Goal: Task Accomplishment & Management: Manage account settings

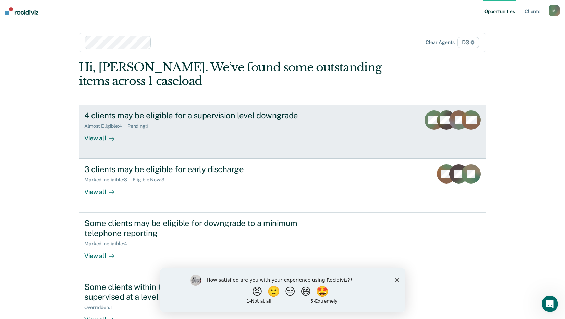
click at [120, 120] on div "4 clients may be eligible for a supervision level downgrade" at bounding box center [204, 115] width 241 height 10
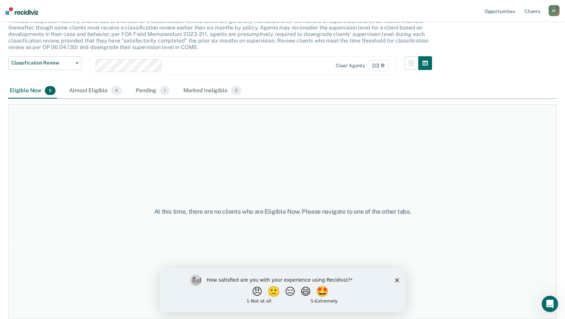
scroll to position [66, 0]
click at [114, 98] on div "Almost Eligible 4" at bounding box center [96, 90] width 56 height 15
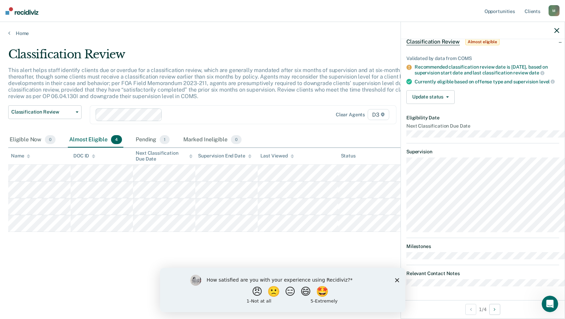
scroll to position [26, 0]
click at [396, 281] on icon "Close survey" at bounding box center [397, 280] width 4 height 4
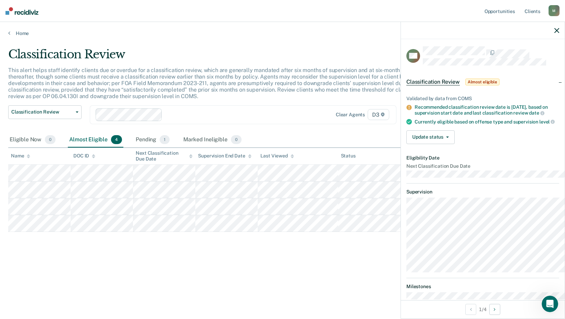
scroll to position [0, 0]
click at [417, 145] on button "Update status" at bounding box center [430, 138] width 48 height 14
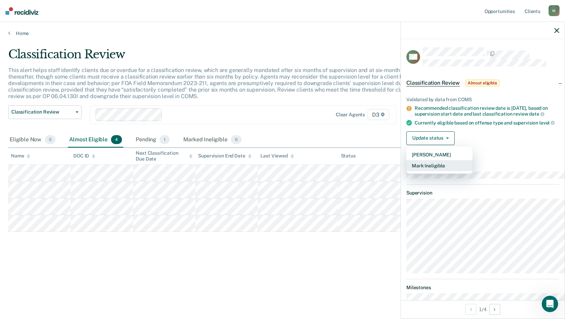
click at [406, 171] on button "Mark Ineligible" at bounding box center [439, 165] width 66 height 11
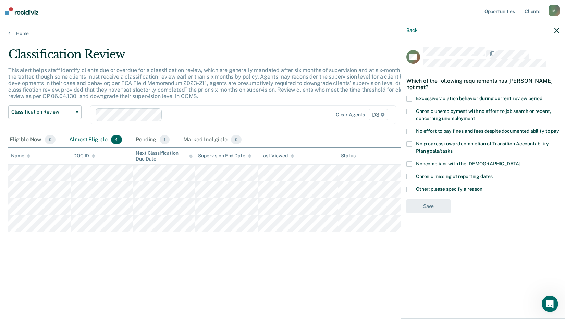
click at [406, 192] on span at bounding box center [408, 188] width 5 height 5
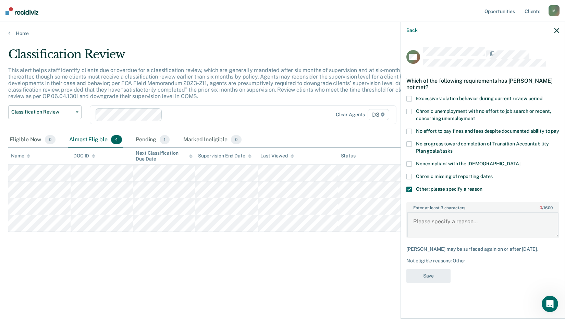
click at [407, 237] on textarea "Enter at least 3 characters 0 / 1600" at bounding box center [482, 224] width 151 height 25
type textarea "Cannot be moved to telephone reporting due to assaultive conviction."
click at [406, 283] on button "Save" at bounding box center [428, 276] width 44 height 14
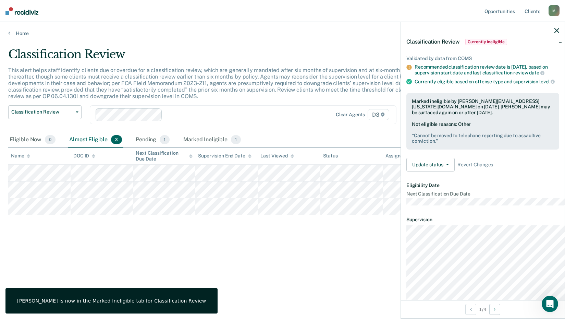
scroll to position [10, 0]
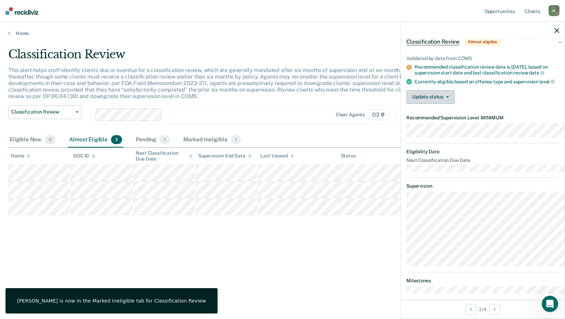
click at [406, 104] on button "Update status" at bounding box center [430, 97] width 48 height 14
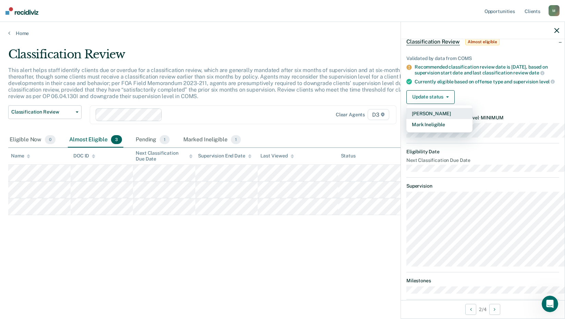
click at [406, 119] on button "[PERSON_NAME]" at bounding box center [439, 113] width 66 height 11
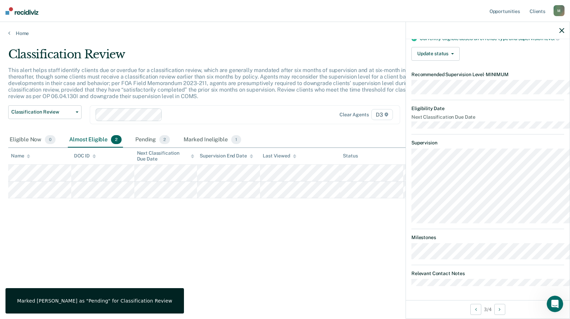
scroll to position [0, 0]
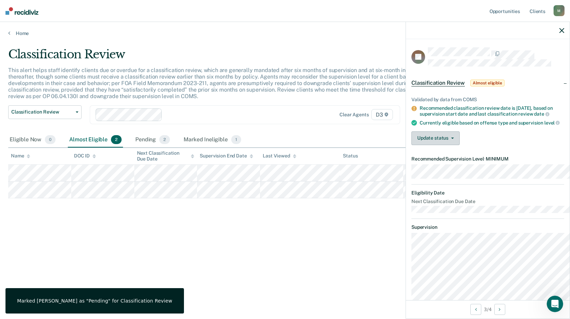
click at [415, 145] on button "Update status" at bounding box center [436, 138] width 48 height 14
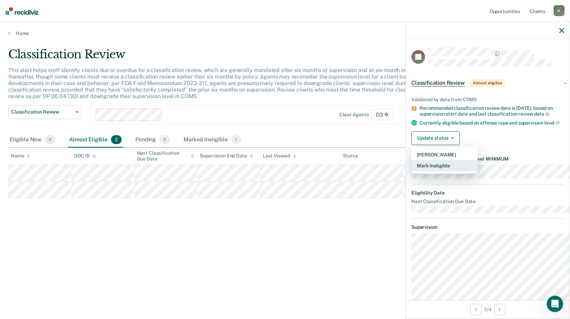
click at [412, 171] on button "Mark Ineligible" at bounding box center [445, 165] width 66 height 11
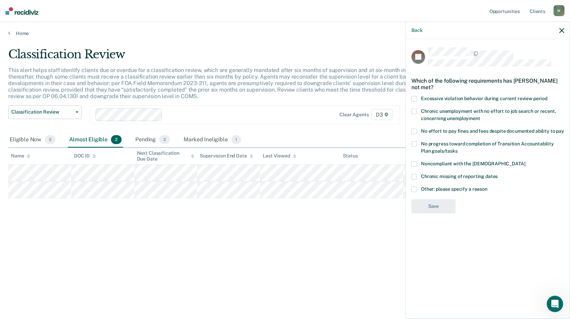
click at [412, 167] on span at bounding box center [414, 163] width 5 height 5
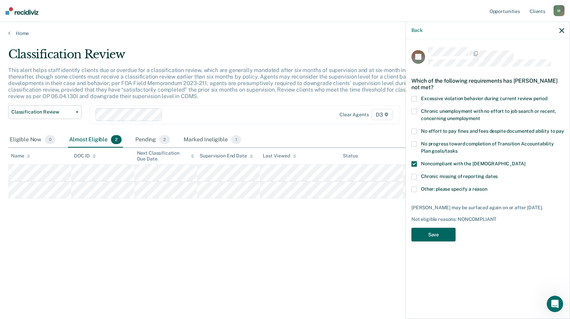
click at [412, 242] on button "Save" at bounding box center [434, 235] width 44 height 14
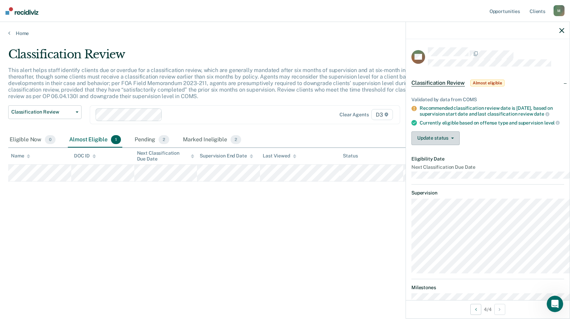
click at [412, 145] on button "Update status" at bounding box center [436, 138] width 48 height 14
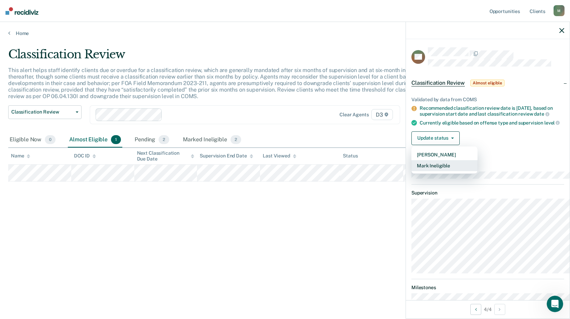
click at [412, 171] on button "Mark Ineligible" at bounding box center [445, 165] width 66 height 11
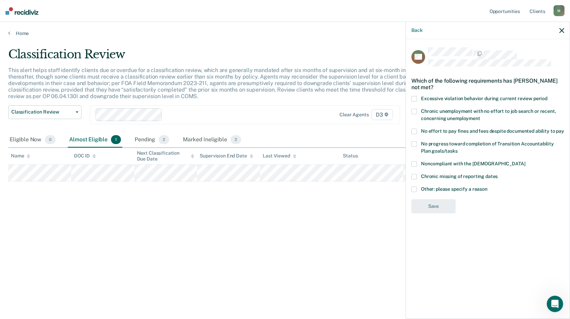
click at [412, 192] on span at bounding box center [414, 188] width 5 height 5
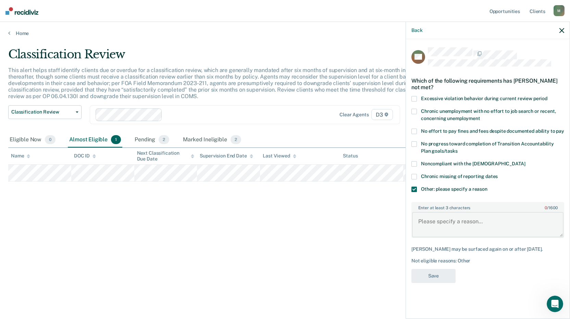
click at [412, 237] on textarea "Enter at least 3 characters 0 / 1600" at bounding box center [487, 224] width 151 height 25
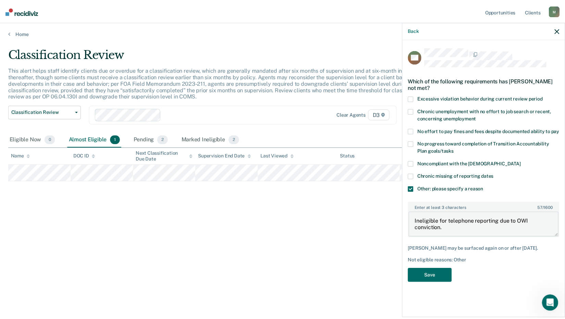
scroll to position [41, 0]
type textarea "Ineligible for telephone reporting due to OWI conviction."
click at [412, 283] on button "Save" at bounding box center [434, 276] width 44 height 14
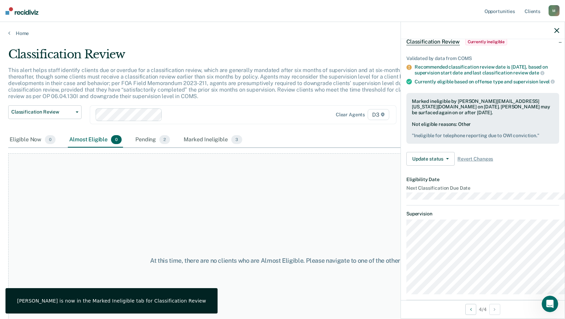
drag, startPoint x: 556, startPoint y: 38, endPoint x: 503, endPoint y: 57, distance: 56.3
click at [556, 33] on icon "button" at bounding box center [556, 30] width 5 height 5
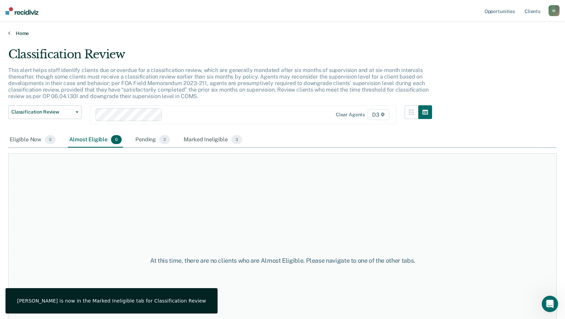
click at [23, 36] on link "Home" at bounding box center [282, 33] width 549 height 6
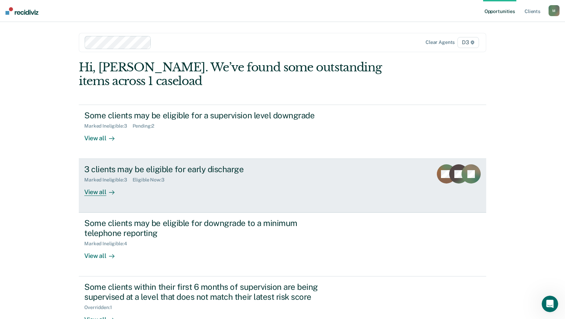
click at [132, 174] on div "3 clients may be eligible for early discharge" at bounding box center [204, 169] width 241 height 10
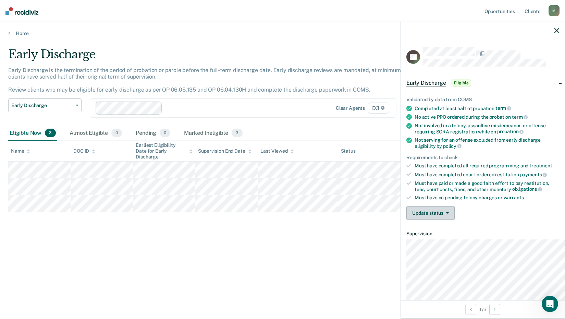
click at [406, 220] on button "Update status" at bounding box center [430, 213] width 48 height 14
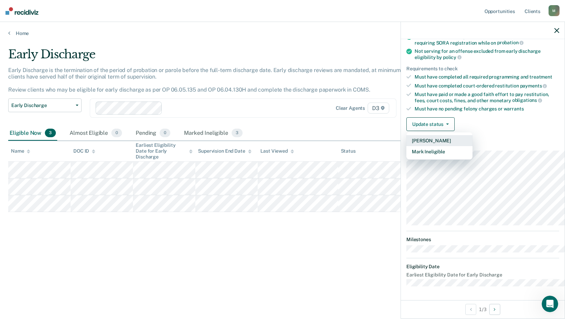
scroll to position [103, 0]
click at [406, 157] on button "Mark Ineligible" at bounding box center [439, 151] width 66 height 11
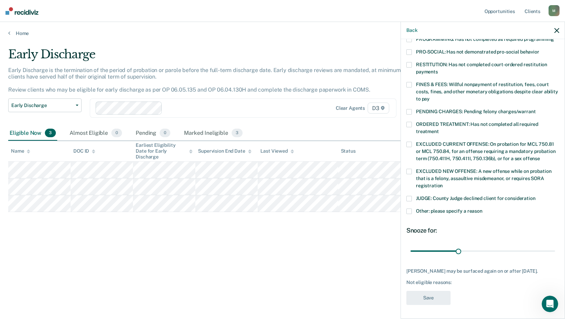
scroll to position [206, 0]
click at [406, 201] on span at bounding box center [408, 198] width 5 height 5
drag, startPoint x: 429, startPoint y: 267, endPoint x: 557, endPoint y: 269, distance: 127.5
type input "90"
click at [555, 257] on input "range" at bounding box center [483, 251] width 145 height 12
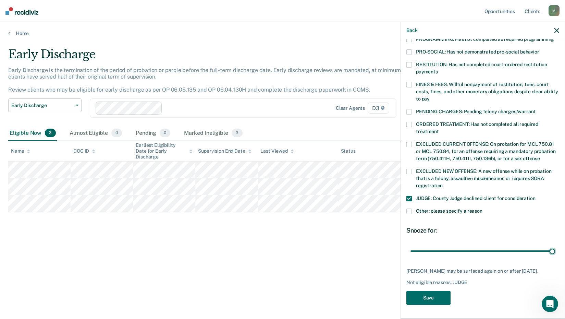
scroll to position [244, 0]
click at [406, 291] on button "Save" at bounding box center [428, 298] width 44 height 14
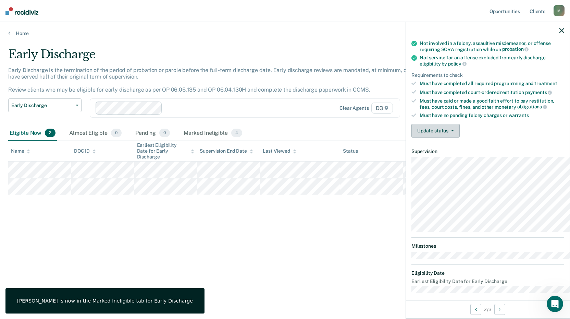
scroll to position [83, 0]
click at [415, 137] on button "Update status" at bounding box center [436, 130] width 48 height 14
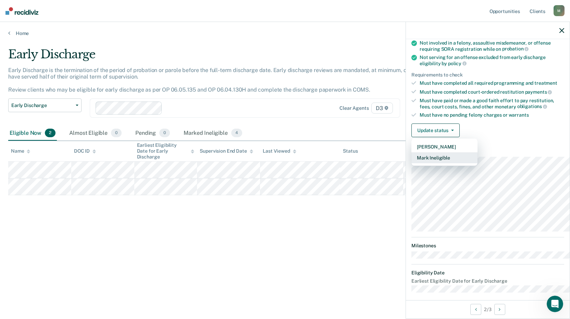
click at [412, 163] on button "Mark Ineligible" at bounding box center [445, 157] width 66 height 11
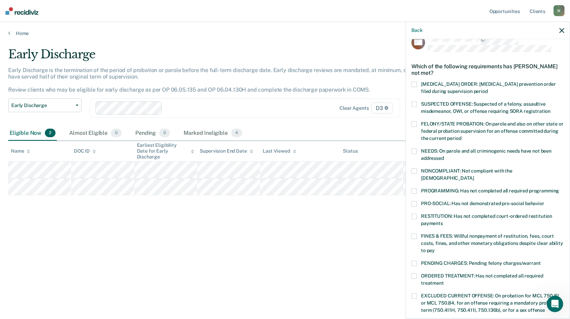
scroll to position [14, 0]
click at [412, 107] on span at bounding box center [414, 104] width 5 height 5
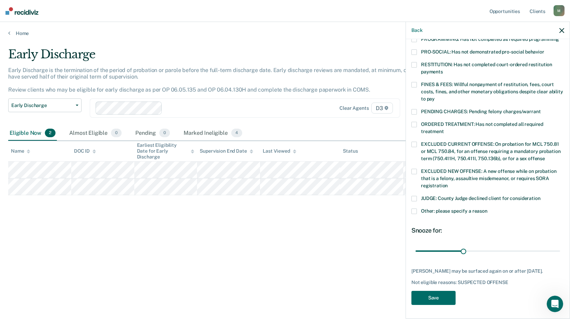
scroll to position [185, 0]
drag, startPoint x: 435, startPoint y: 288, endPoint x: 573, endPoint y: 289, distance: 137.8
type input "90"
click at [560, 257] on input "range" at bounding box center [488, 251] width 145 height 12
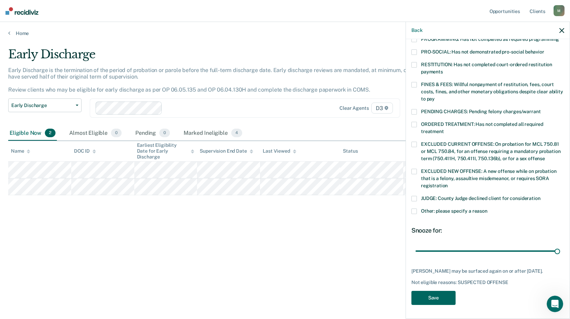
drag, startPoint x: 405, startPoint y: 294, endPoint x: 335, endPoint y: 285, distance: 70.5
click at [412, 294] on button "Save" at bounding box center [434, 298] width 44 height 14
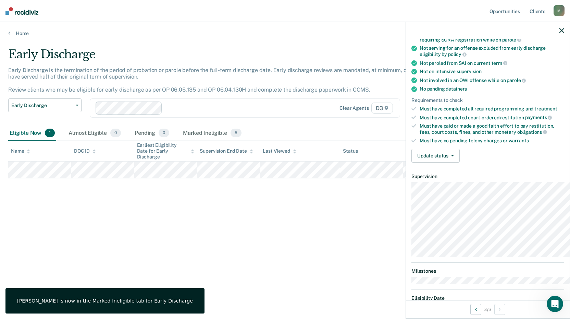
scroll to position [171, 0]
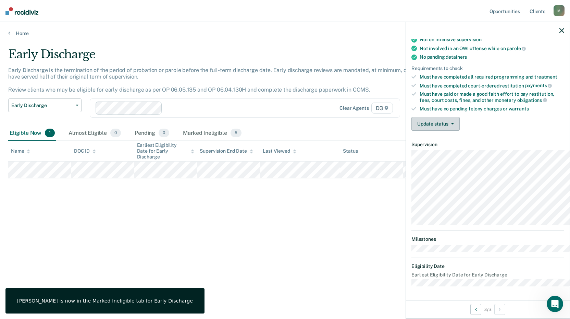
click at [412, 131] on button "Update status" at bounding box center [436, 124] width 48 height 14
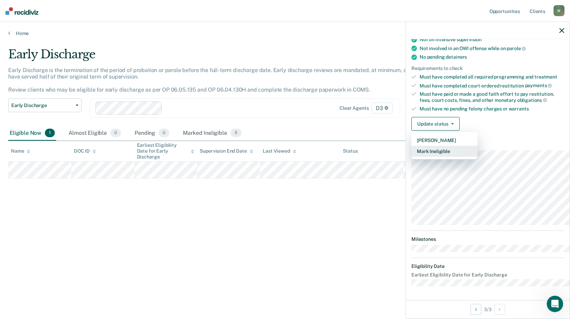
click at [416, 157] on button "Mark Ineligible" at bounding box center [445, 151] width 66 height 11
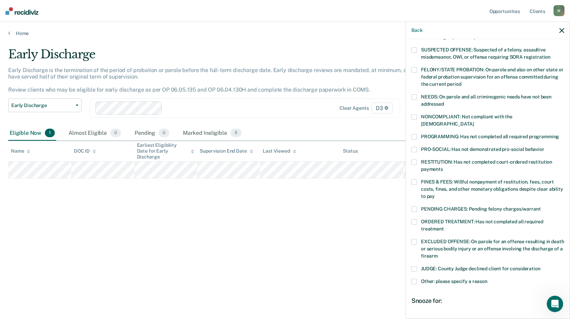
scroll to position [34, 0]
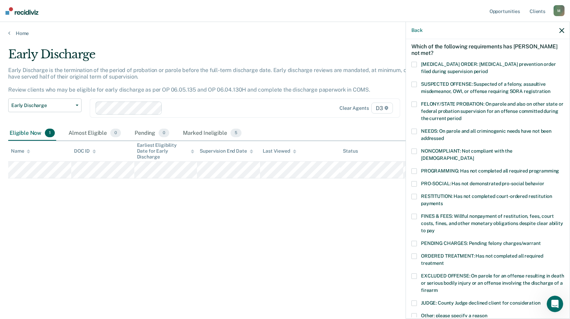
click at [412, 154] on span at bounding box center [414, 150] width 5 height 5
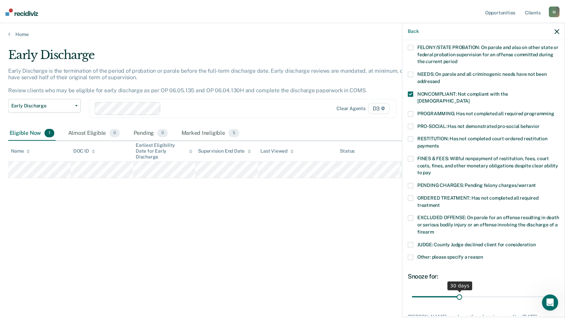
scroll to position [206, 0]
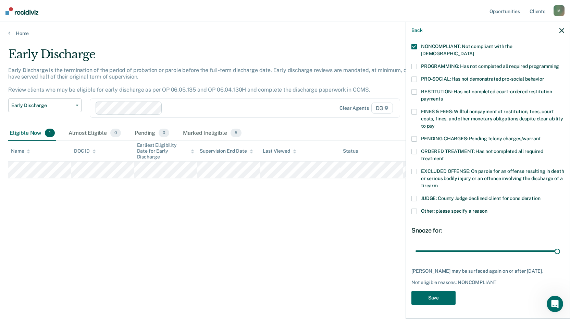
drag, startPoint x: 435, startPoint y: 236, endPoint x: 554, endPoint y: 236, distance: 119.3
type input "90"
click at [560, 245] on input "range" at bounding box center [488, 251] width 145 height 12
click at [412, 301] on button "Save" at bounding box center [434, 298] width 44 height 14
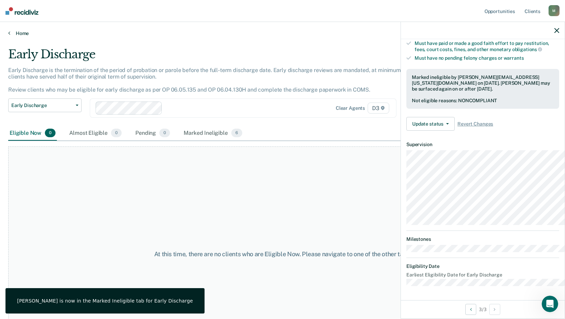
click at [31, 36] on link "Home" at bounding box center [282, 33] width 549 height 6
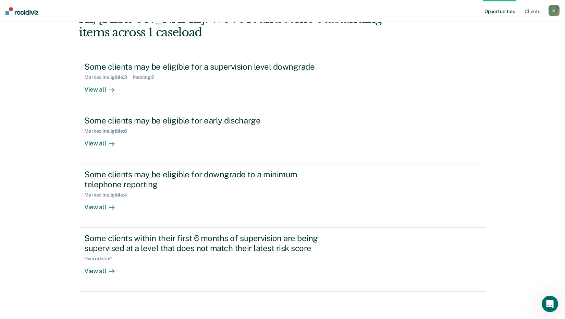
scroll to position [137, 0]
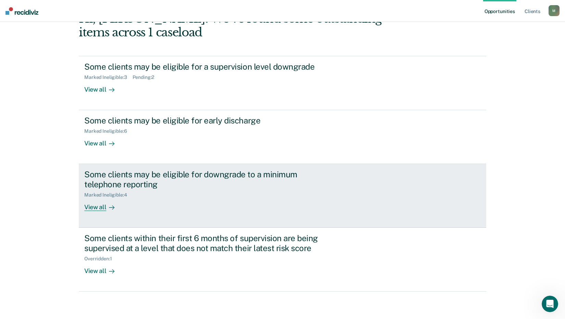
click at [119, 169] on div "Some clients may be eligible for downgrade to a minimum telephone reporting" at bounding box center [204, 179] width 241 height 20
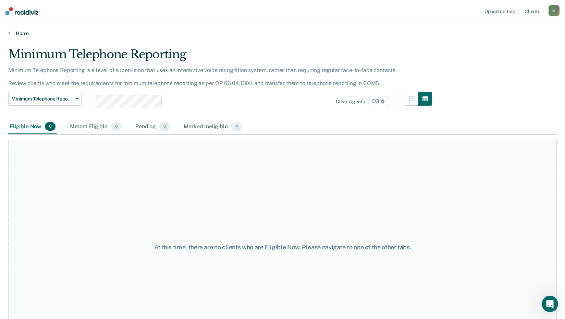
click at [25, 36] on link "Home" at bounding box center [282, 33] width 549 height 6
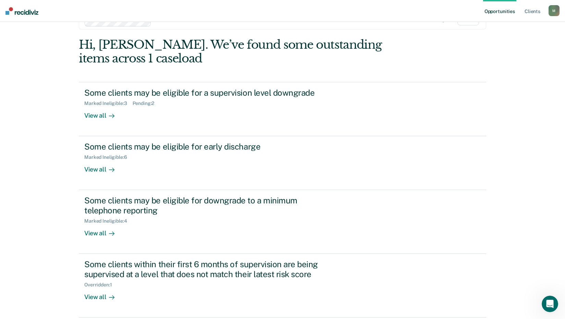
scroll to position [137, 0]
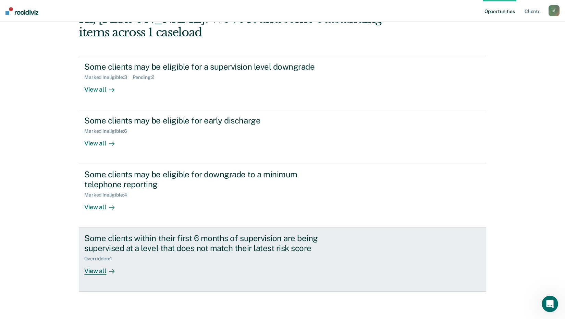
click at [130, 233] on div "Some clients within their first 6 months of supervision are being supervised at…" at bounding box center [204, 243] width 241 height 20
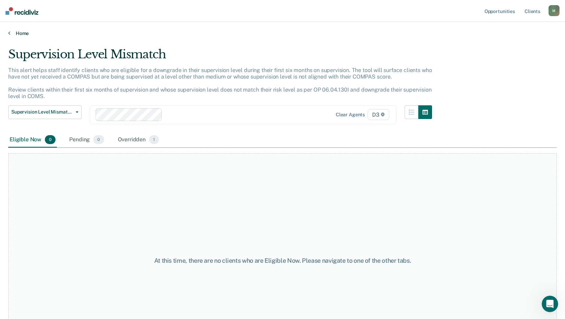
click at [24, 36] on link "Home" at bounding box center [282, 33] width 549 height 6
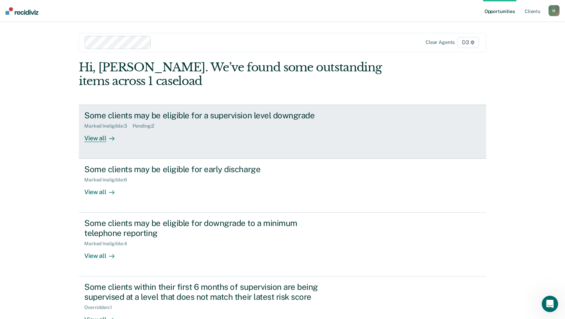
click at [154, 120] on div "Some clients may be eligible for a supervision level downgrade" at bounding box center [204, 115] width 241 height 10
